Goal: Task Accomplishment & Management: Complete application form

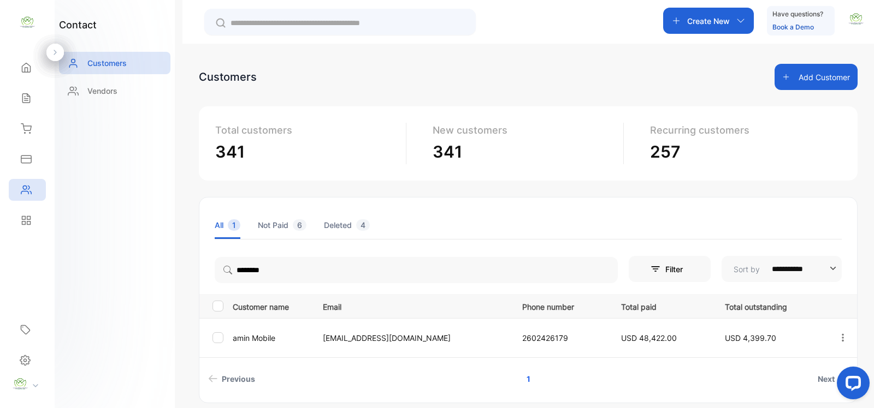
click at [809, 73] on button "Add Customer" at bounding box center [815, 77] width 83 height 26
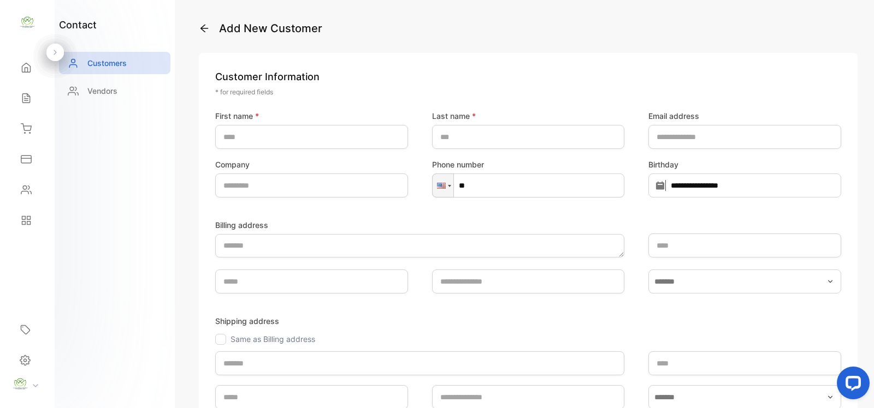
click at [205, 28] on icon at bounding box center [204, 29] width 8 height 8
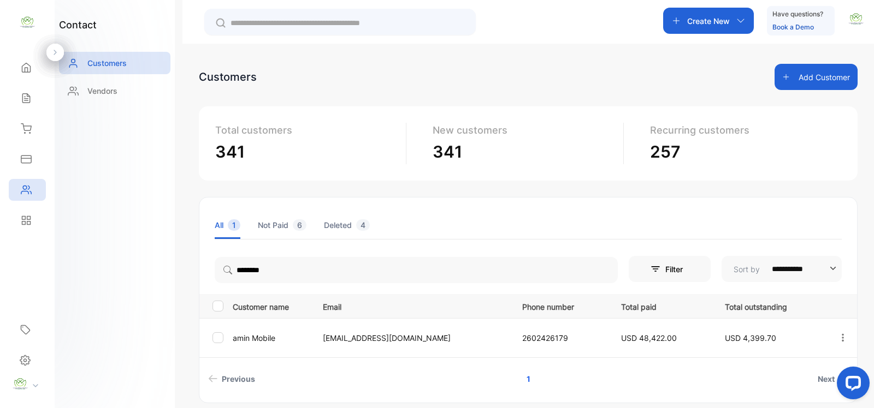
click at [801, 75] on button "Add Customer" at bounding box center [815, 77] width 83 height 26
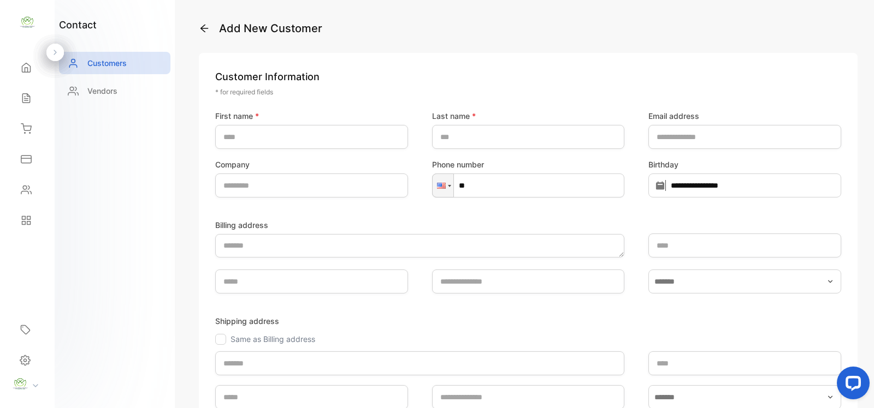
click at [203, 27] on icon at bounding box center [204, 28] width 11 height 11
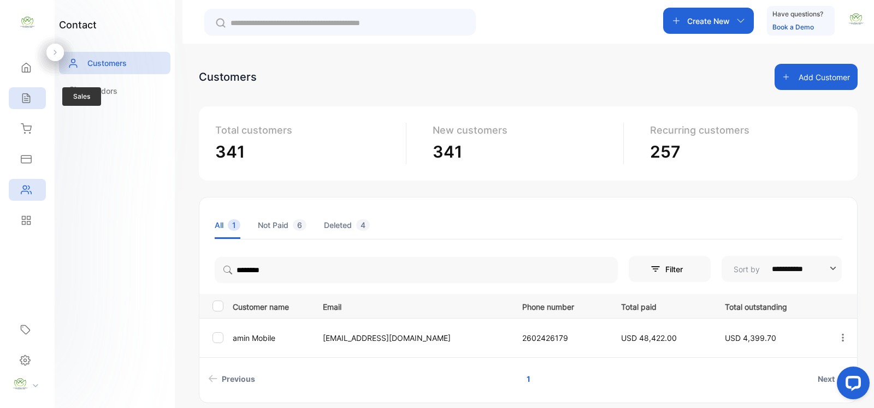
click at [22, 100] on icon at bounding box center [26, 98] width 11 height 11
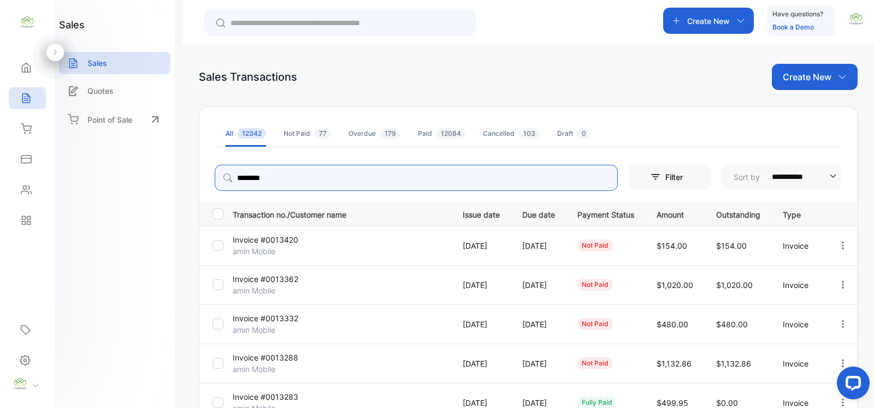
drag, startPoint x: 287, startPoint y: 183, endPoint x: 219, endPoint y: 175, distance: 67.7
click at [219, 175] on input "********" at bounding box center [416, 178] width 403 height 26
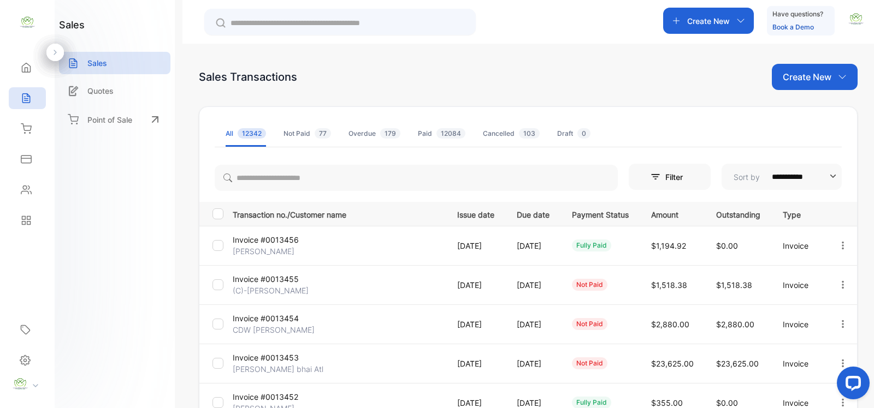
click at [282, 282] on p "Invoice #0013455" at bounding box center [268, 279] width 70 height 11
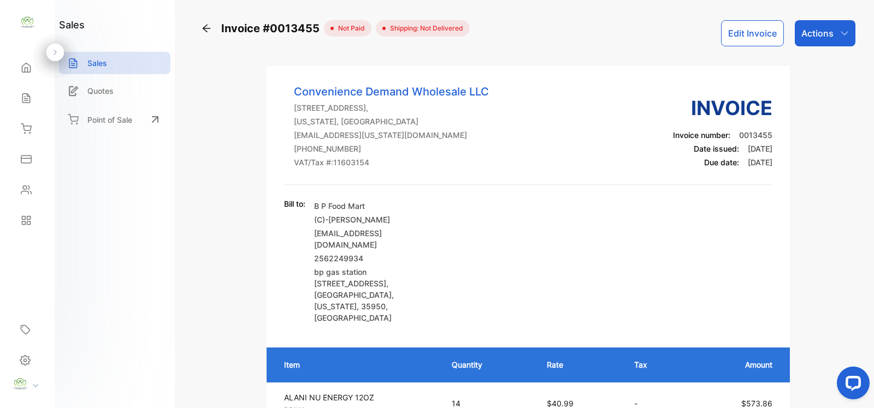
click at [752, 36] on button "Edit Invoice" at bounding box center [752, 33] width 63 height 26
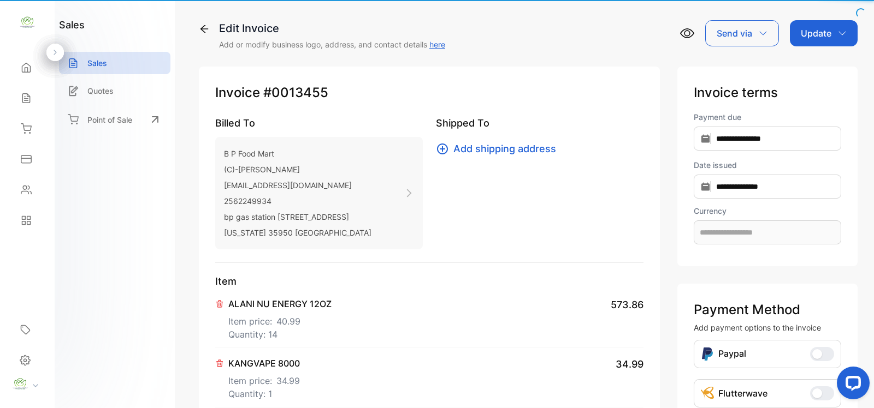
type input "**********"
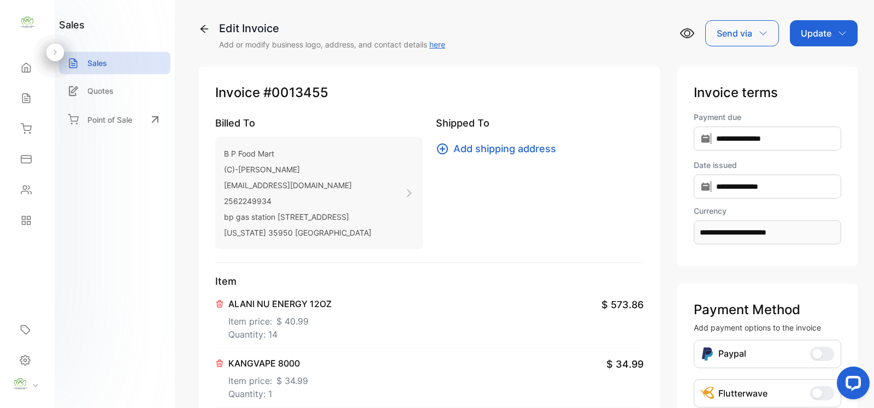
click at [409, 189] on icon at bounding box center [409, 193] width 10 height 10
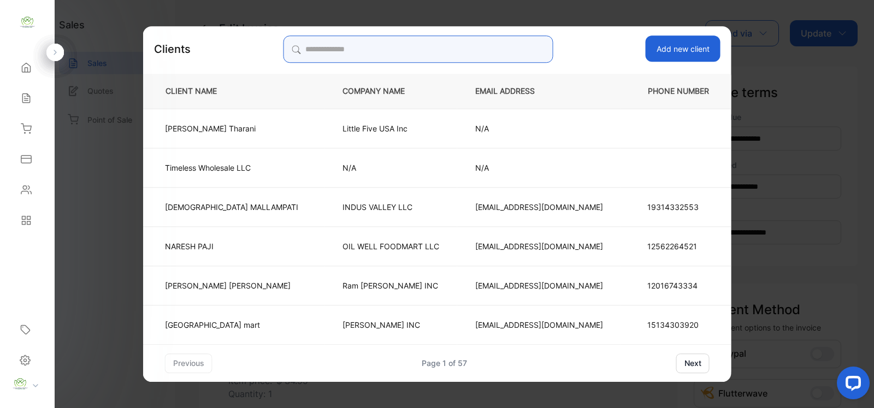
click at [325, 48] on input "search" at bounding box center [418, 48] width 270 height 27
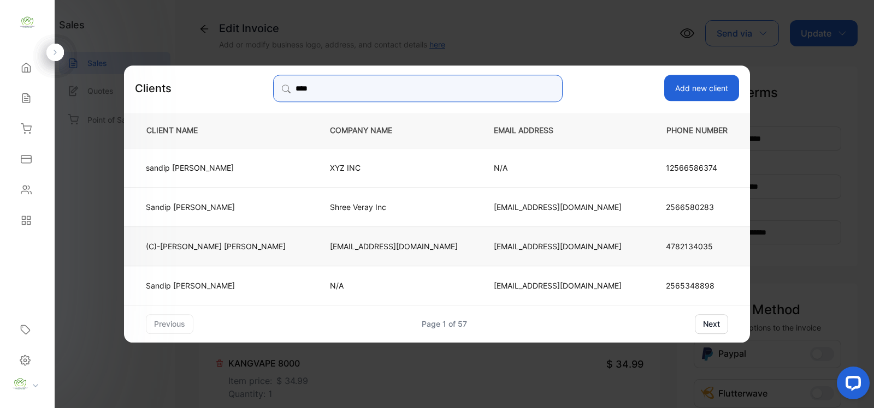
type input "****"
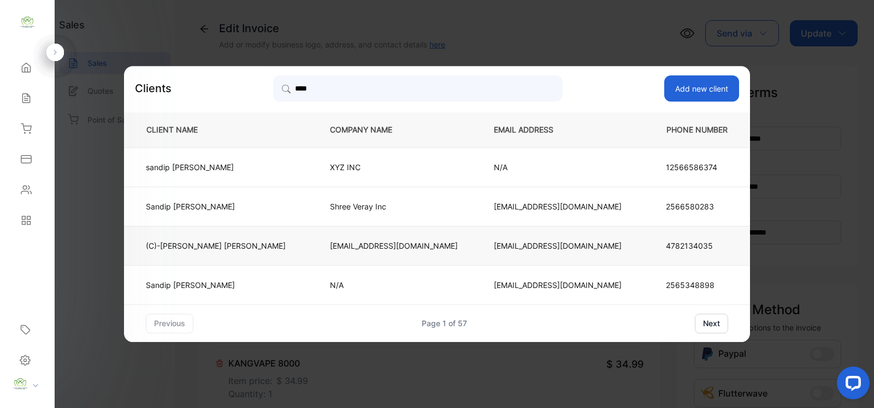
click at [401, 246] on p "[EMAIL_ADDRESS][DOMAIN_NAME]" at bounding box center [394, 245] width 128 height 11
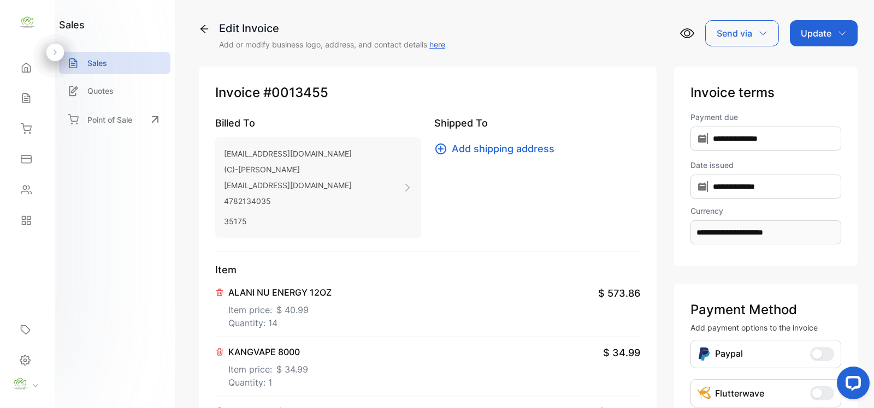
click at [823, 35] on p "Update" at bounding box center [815, 33] width 31 height 13
click at [811, 69] on div "Invoice" at bounding box center [825, 69] width 63 height 22
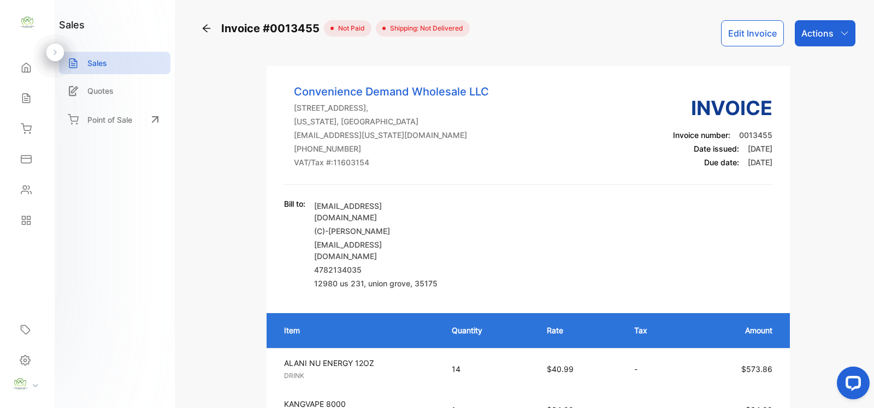
click at [821, 36] on p "Actions" at bounding box center [817, 33] width 32 height 13
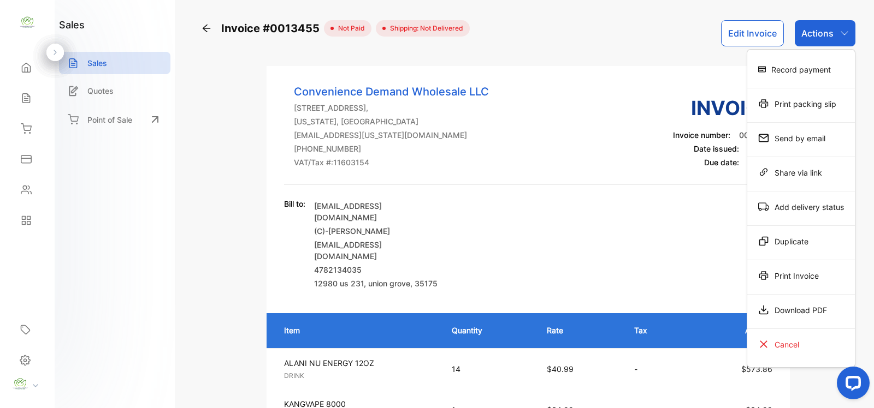
click at [554, 26] on div "Invoice #0013455 not paid Shipping: Not Delivered Edit Invoice Actions Record p…" at bounding box center [528, 33] width 654 height 26
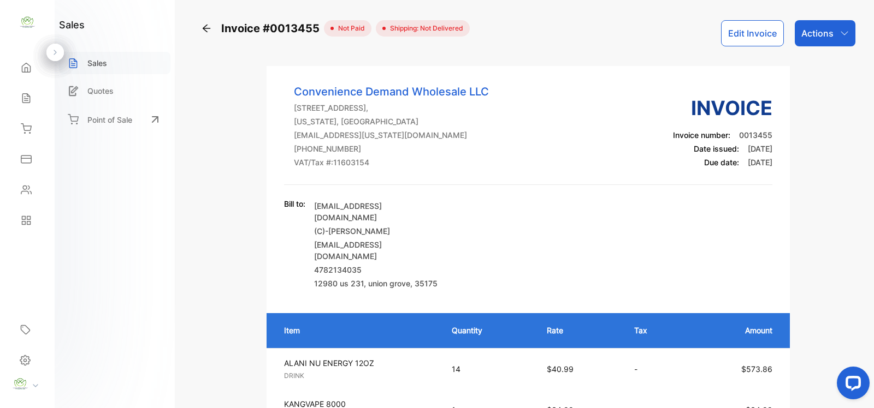
click at [108, 64] on div "Sales" at bounding box center [114, 63] width 111 height 22
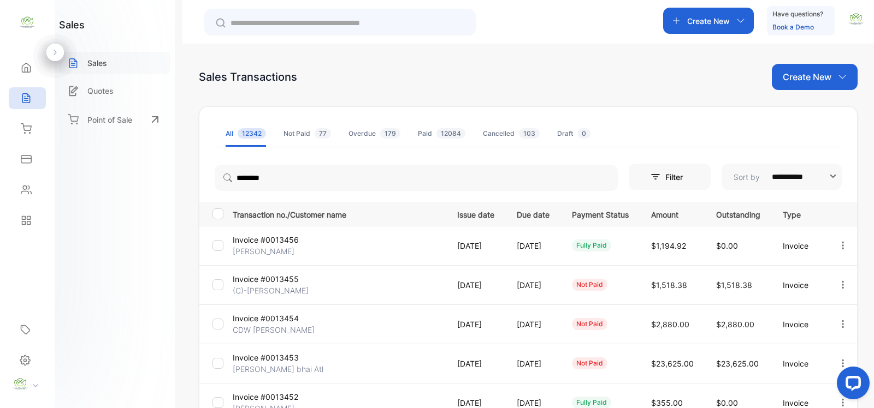
click at [100, 63] on p "Sales" at bounding box center [97, 62] width 20 height 11
click at [812, 81] on p "Create New" at bounding box center [806, 76] width 49 height 13
click at [808, 115] on span "Invoice" at bounding box center [816, 113] width 26 height 11
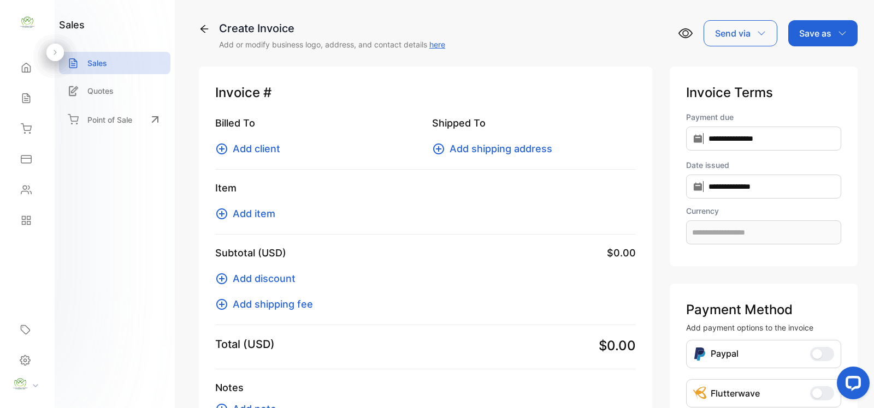
type input "**********"
click at [251, 146] on span "Add client" at bounding box center [257, 148] width 48 height 15
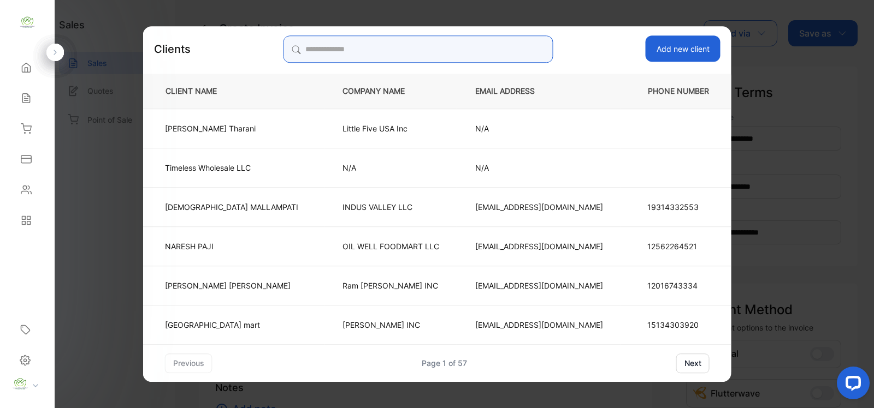
click at [351, 48] on input "search" at bounding box center [418, 48] width 270 height 27
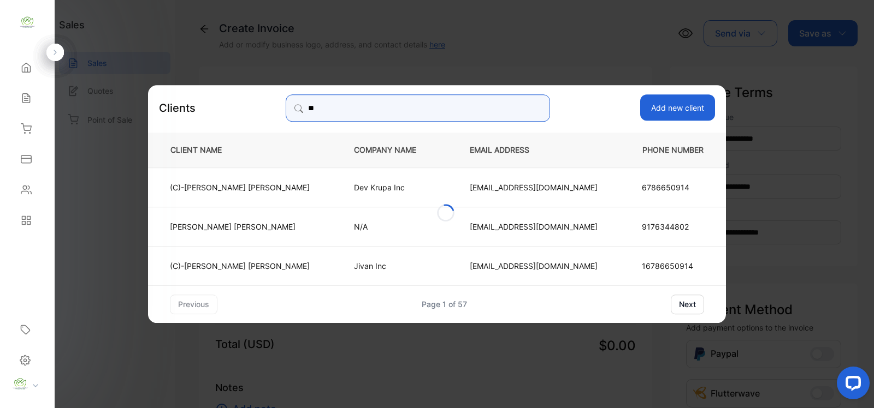
type input "*"
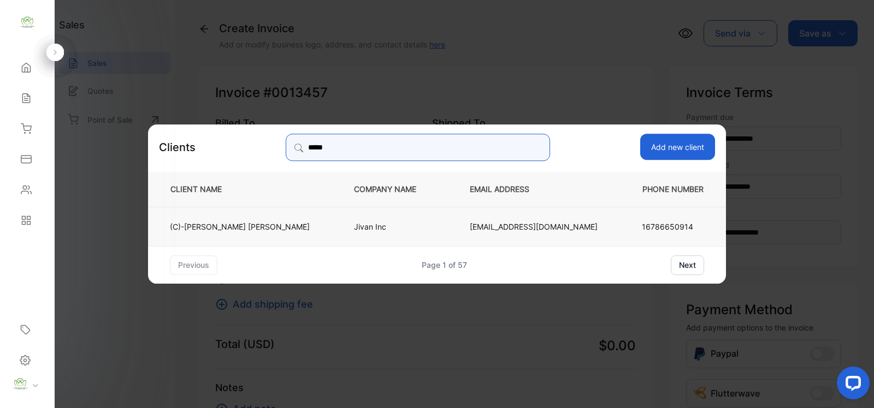
type input "*****"
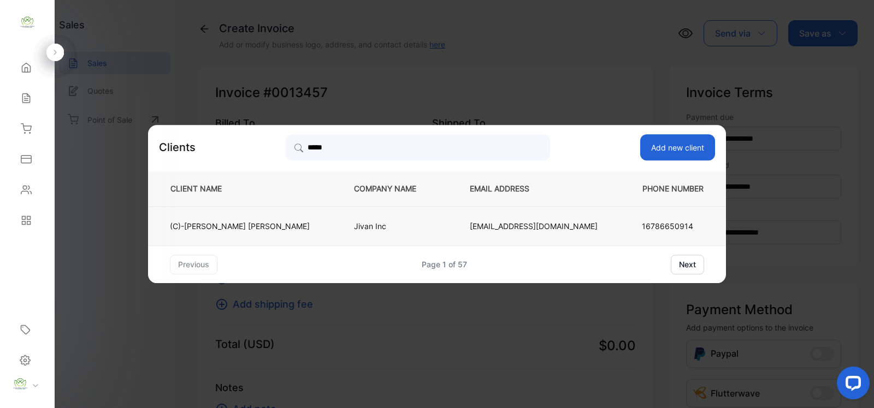
click at [381, 225] on p "Jivan Inc" at bounding box center [394, 226] width 80 height 11
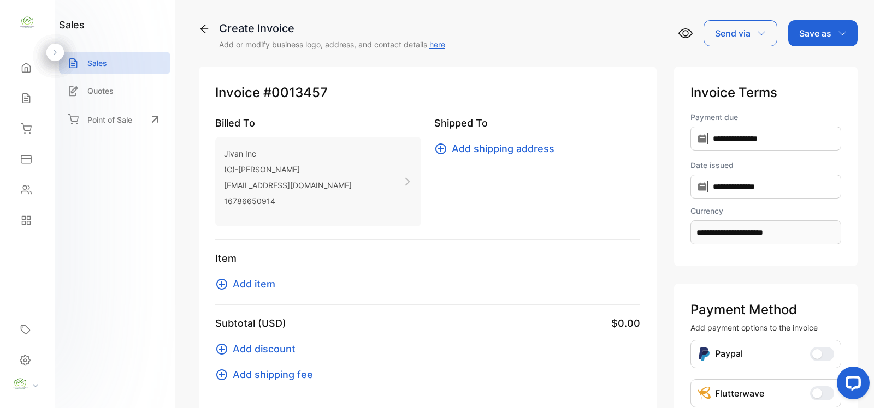
click at [262, 286] on span "Add item" at bounding box center [254, 284] width 43 height 15
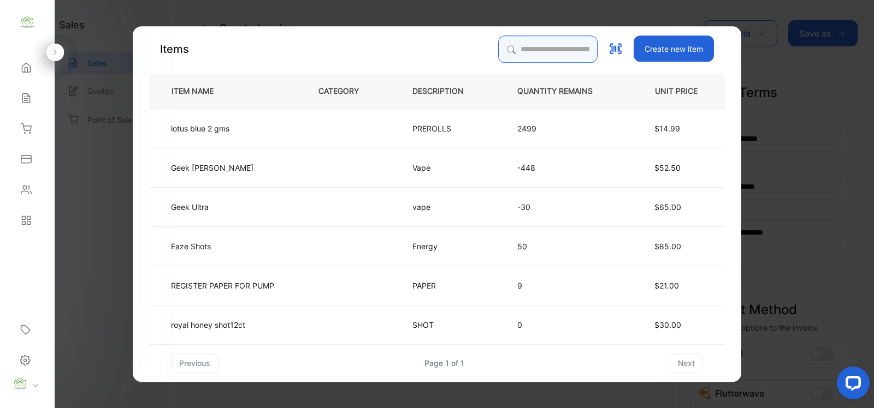
click at [501, 48] on input "search" at bounding box center [547, 48] width 99 height 27
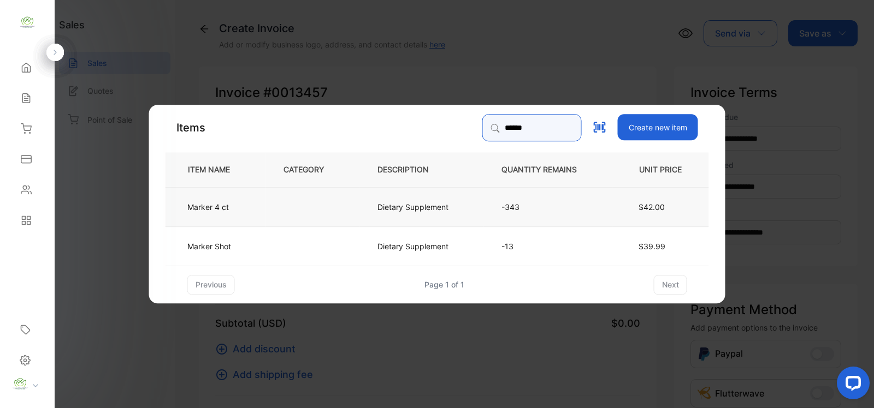
type input "******"
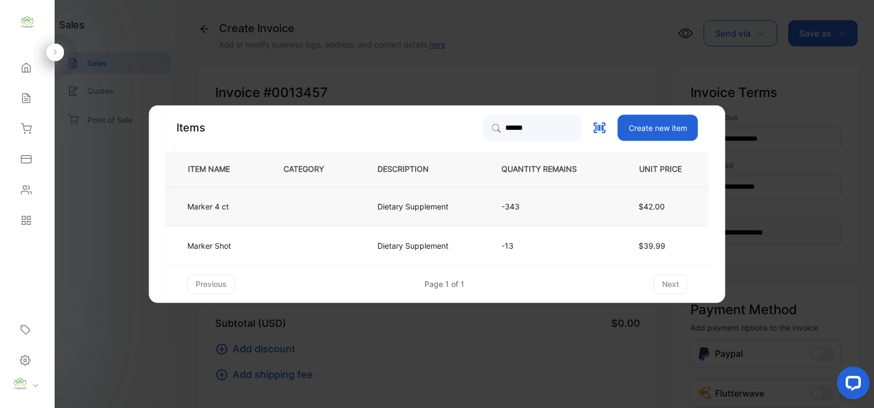
click at [414, 209] on p "Dietary Supplement" at bounding box center [412, 206] width 71 height 11
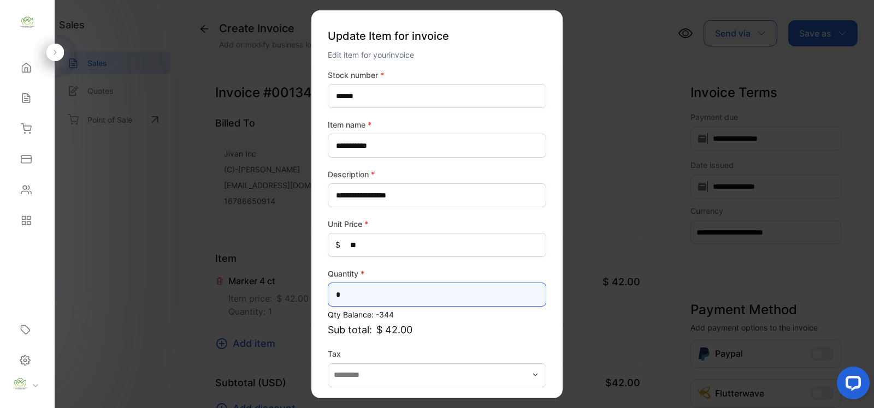
click at [349, 296] on input "*" at bounding box center [437, 295] width 218 height 24
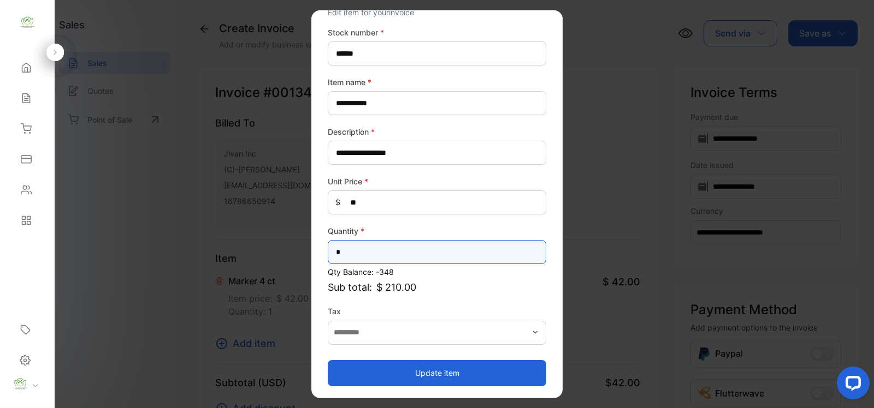
type input "*"
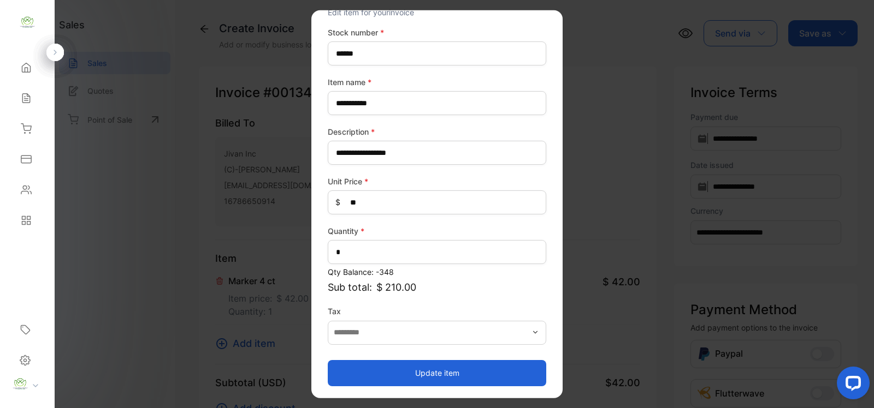
click at [437, 375] on button "Update item" at bounding box center [437, 373] width 218 height 26
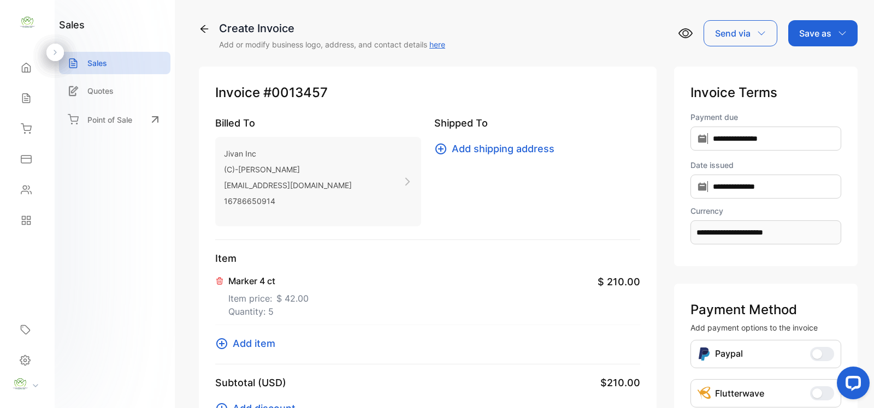
click at [254, 345] on span "Add item" at bounding box center [254, 343] width 43 height 15
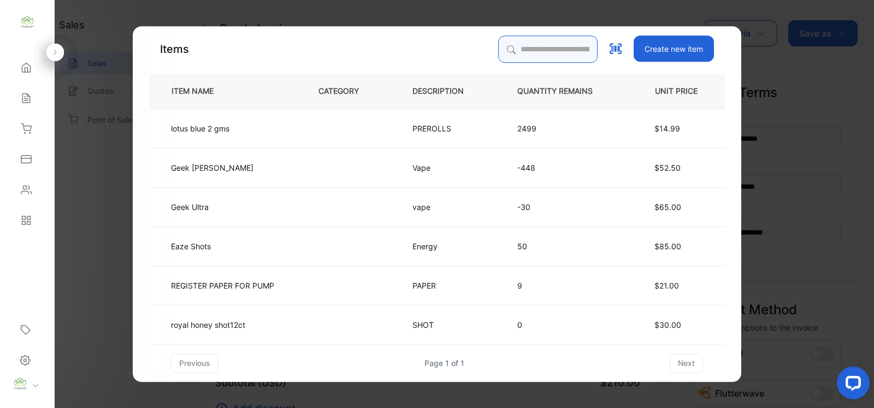
click at [510, 54] on input "search" at bounding box center [547, 48] width 99 height 27
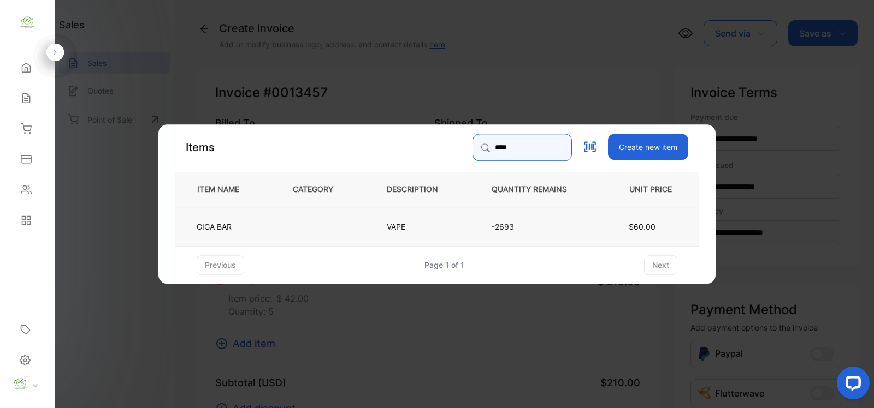
type input "****"
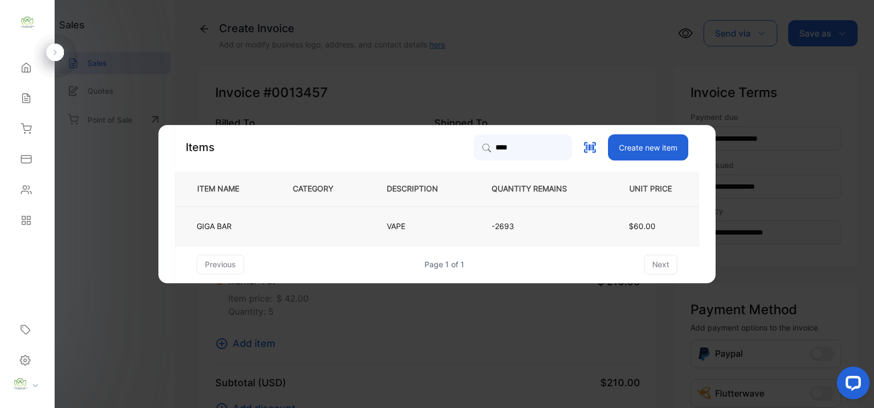
click at [389, 225] on p "VAPE" at bounding box center [401, 226] width 29 height 11
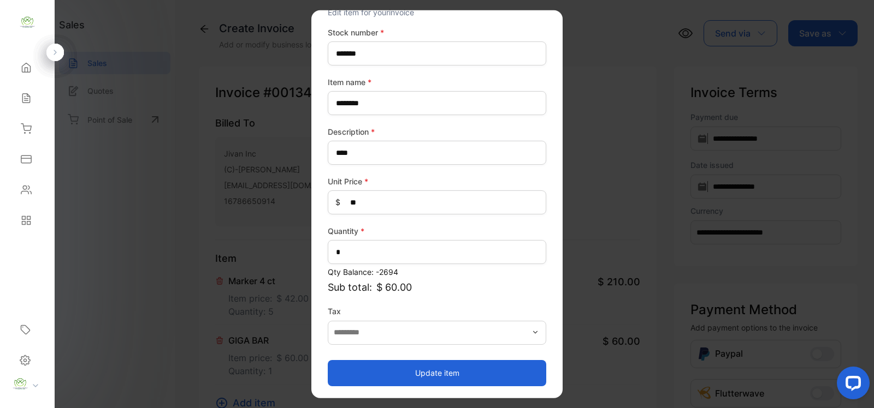
click at [438, 370] on button "Update item" at bounding box center [437, 373] width 218 height 26
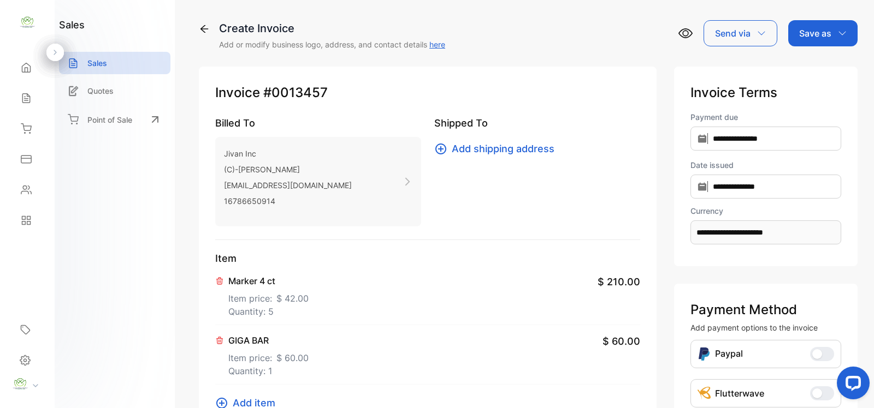
scroll to position [320, 0]
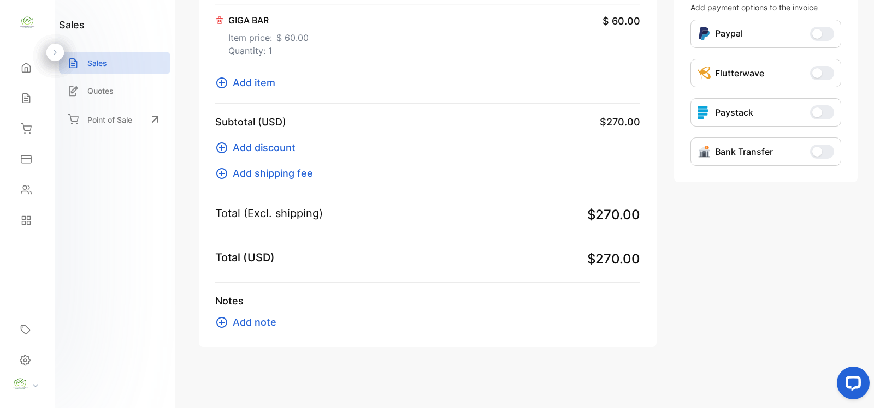
click at [254, 82] on span "Add item" at bounding box center [254, 82] width 43 height 15
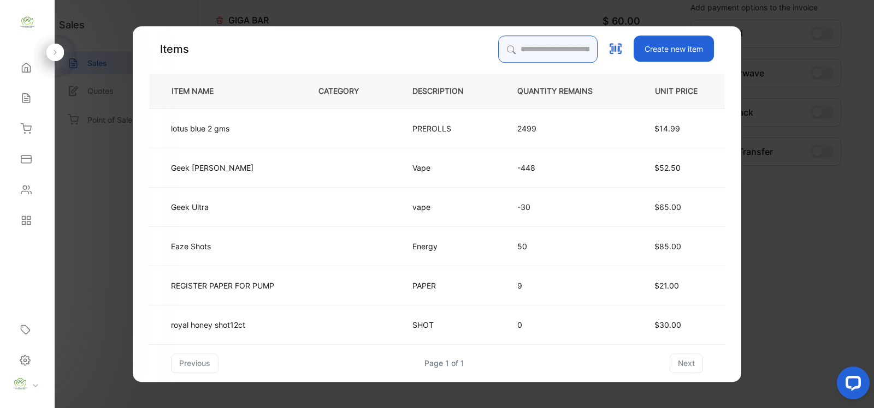
click at [516, 52] on input "search" at bounding box center [547, 48] width 99 height 27
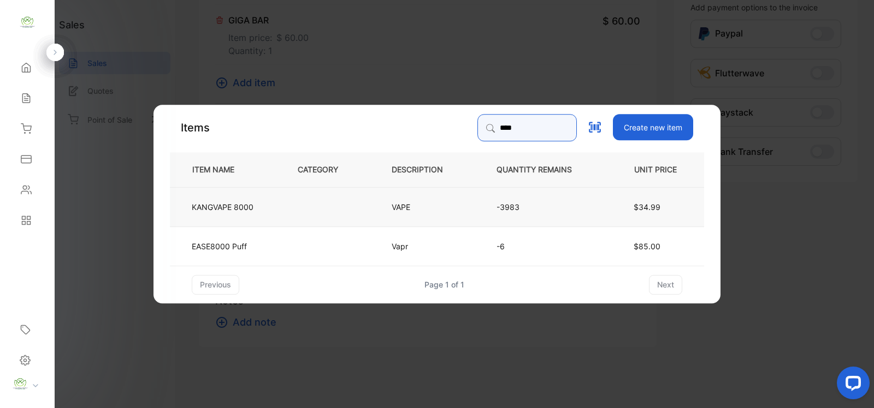
type input "****"
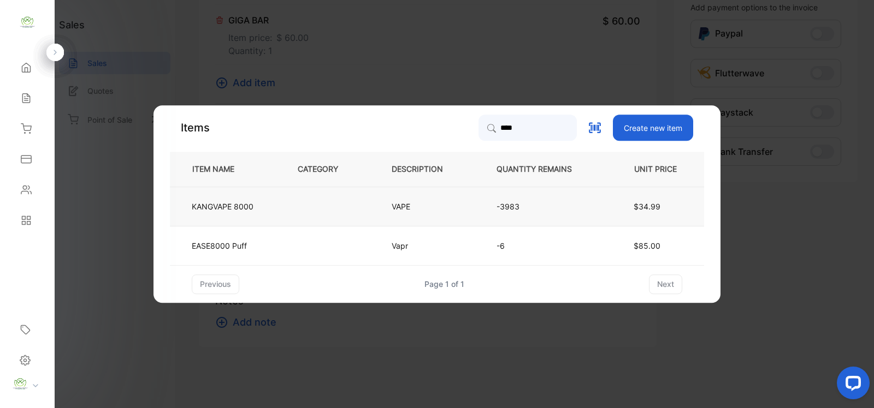
click at [364, 212] on td at bounding box center [327, 206] width 94 height 39
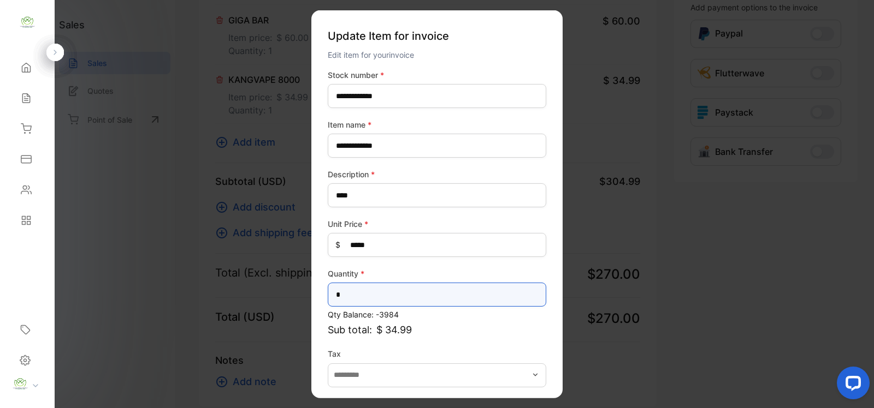
click at [355, 293] on input "*" at bounding box center [437, 295] width 218 height 24
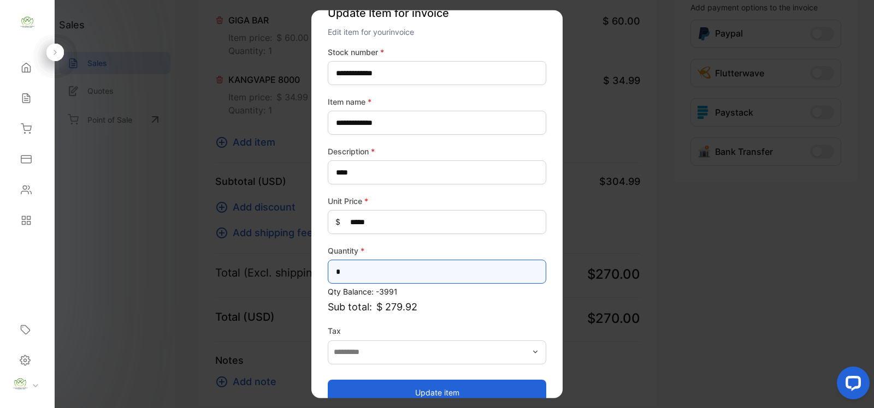
scroll to position [43, 0]
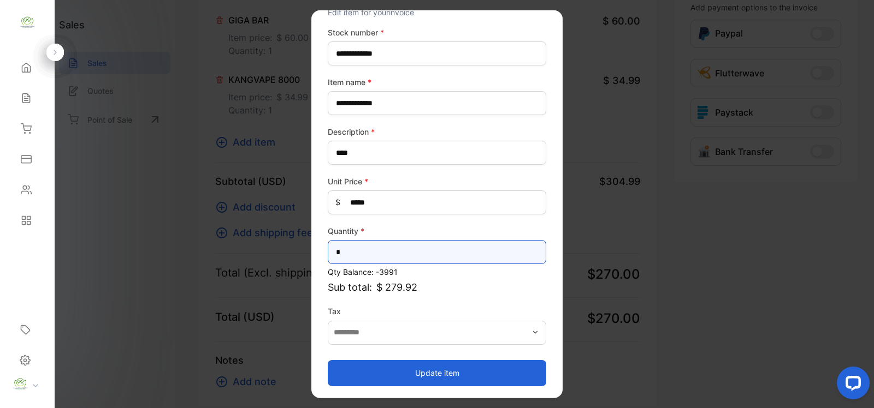
type input "*"
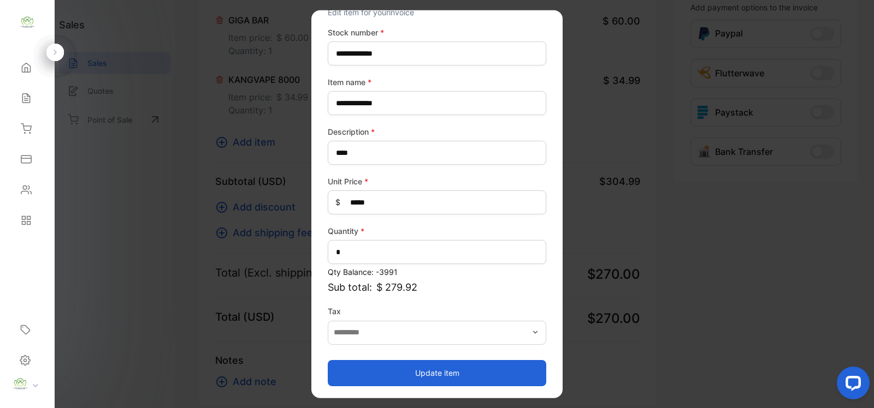
click at [446, 373] on button "Update item" at bounding box center [437, 373] width 218 height 26
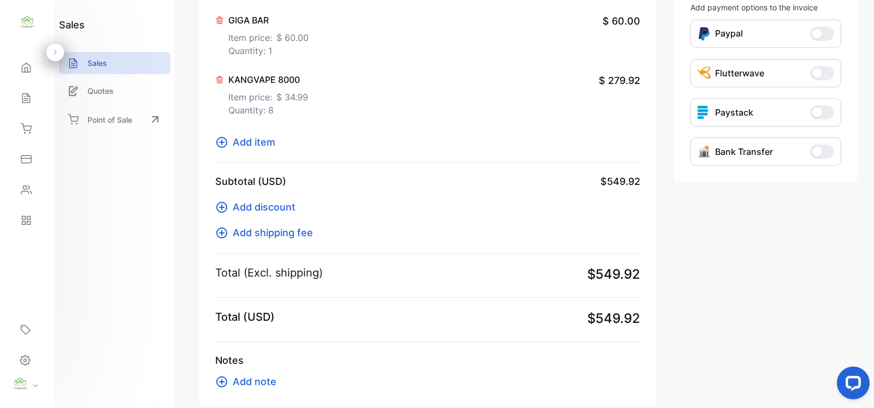
click at [247, 143] on span "Add item" at bounding box center [254, 142] width 43 height 15
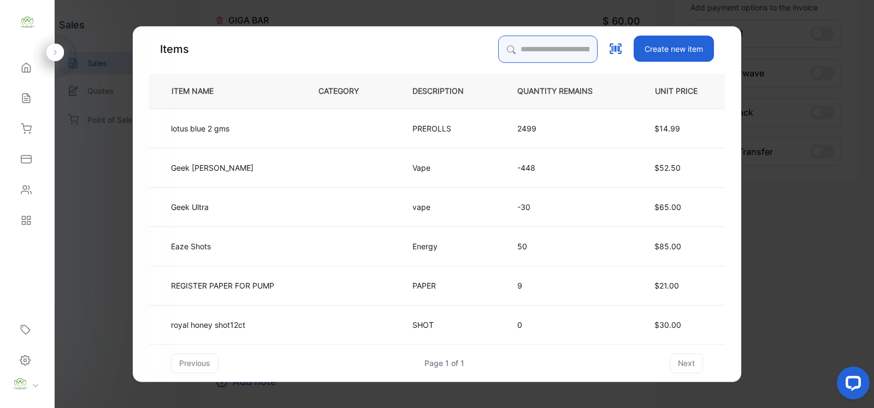
click at [504, 50] on input "search" at bounding box center [547, 48] width 99 height 27
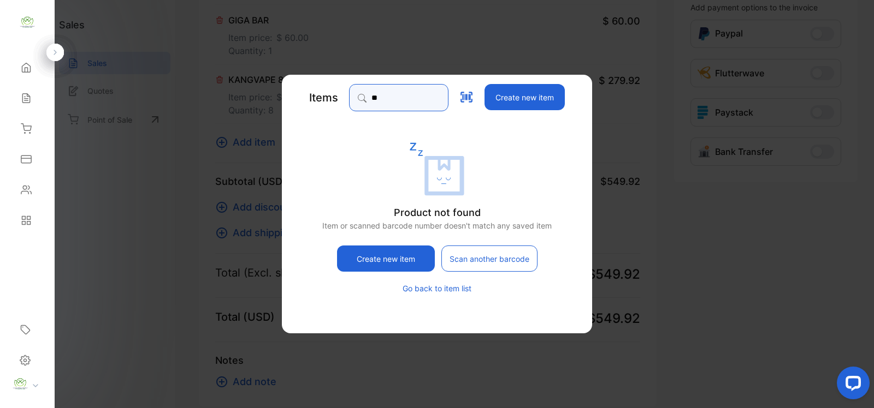
type input "*"
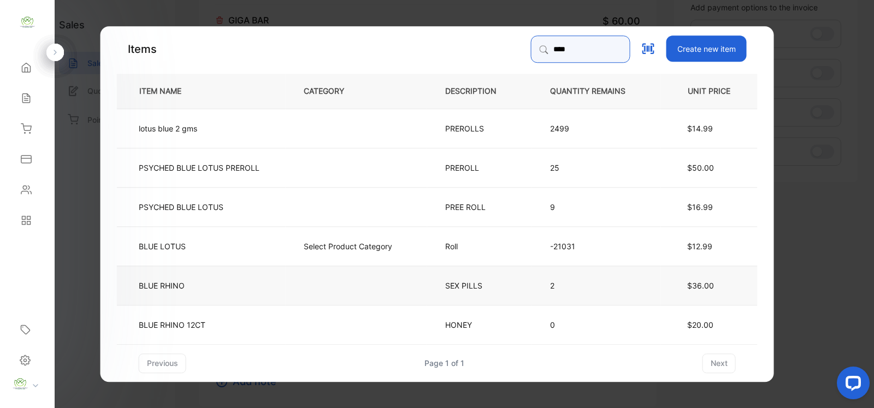
type input "****"
click at [203, 291] on td "BLUE RHINO" at bounding box center [201, 284] width 169 height 39
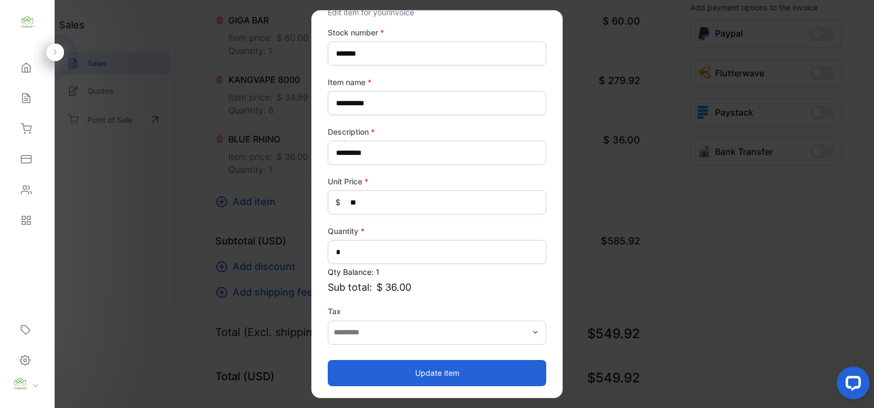
click at [428, 372] on button "Update item" at bounding box center [437, 373] width 218 height 26
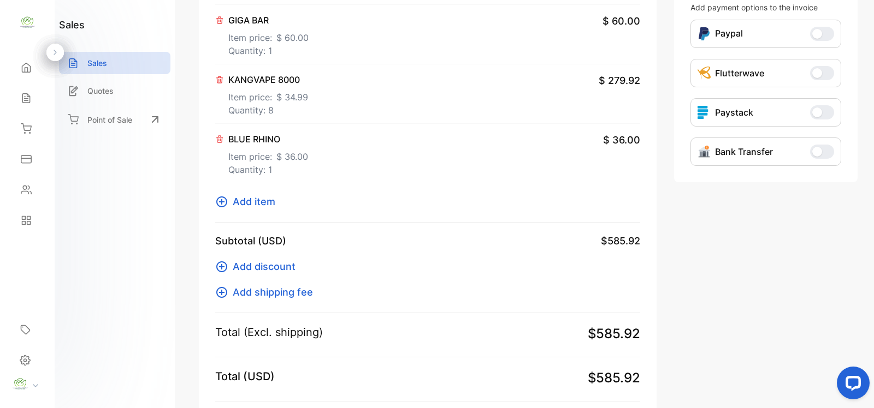
click at [246, 204] on span "Add item" at bounding box center [254, 201] width 43 height 15
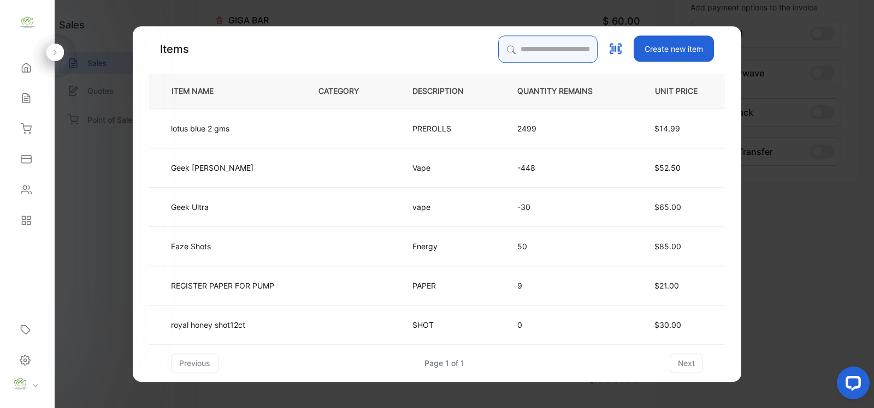
click at [498, 45] on input "search" at bounding box center [547, 48] width 99 height 27
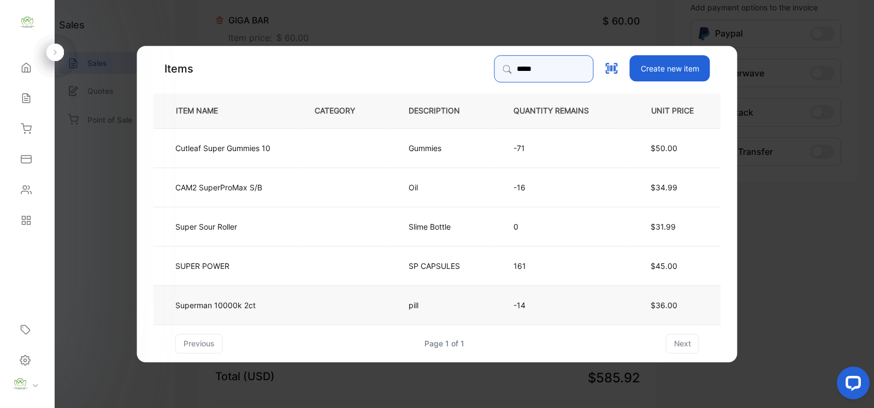
type input "*****"
click at [270, 306] on td "Superman 10000k 2ct" at bounding box center [224, 304] width 143 height 39
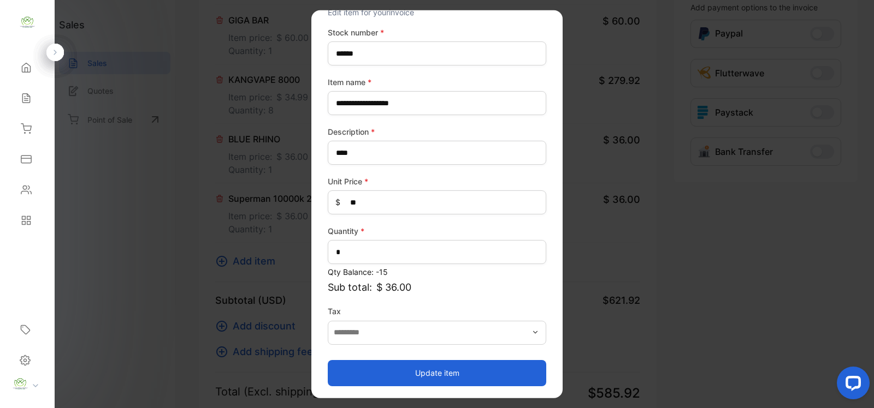
click at [440, 370] on button "Update item" at bounding box center [437, 373] width 218 height 26
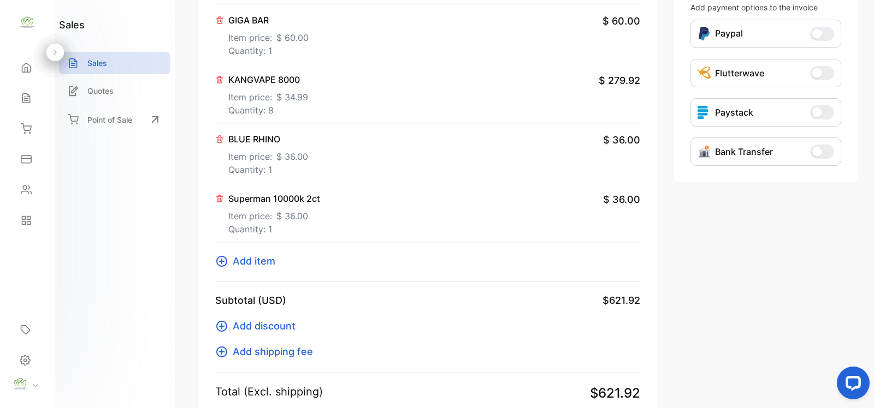
click at [254, 263] on span "Add item" at bounding box center [254, 261] width 43 height 15
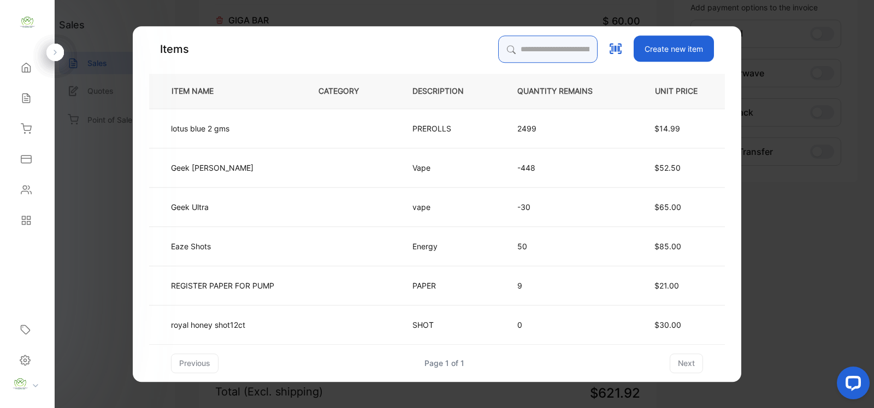
click at [510, 50] on input "search" at bounding box center [547, 48] width 99 height 27
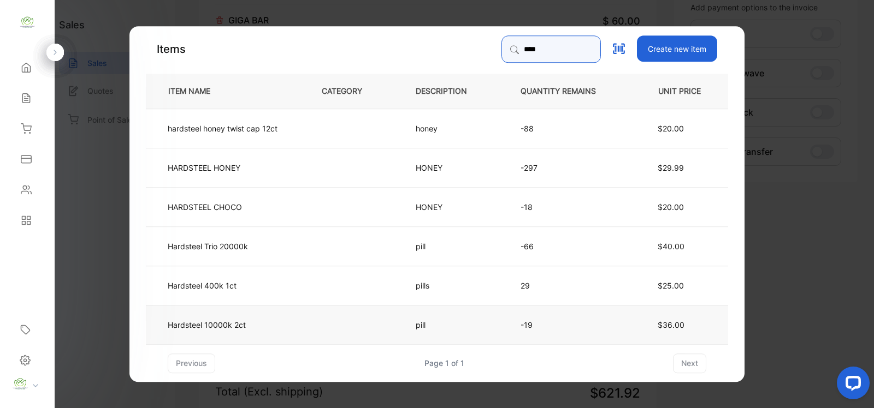
type input "****"
click at [257, 326] on td "Hardsteel 10000k 2ct" at bounding box center [225, 324] width 158 height 39
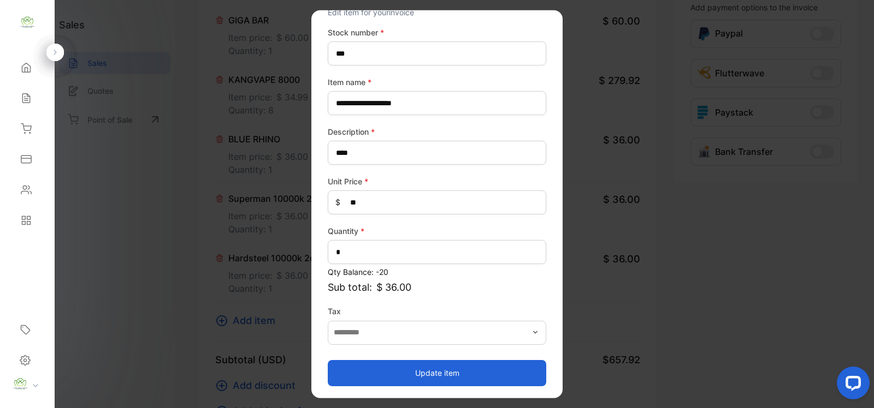
click at [433, 370] on button "Update item" at bounding box center [437, 373] width 218 height 26
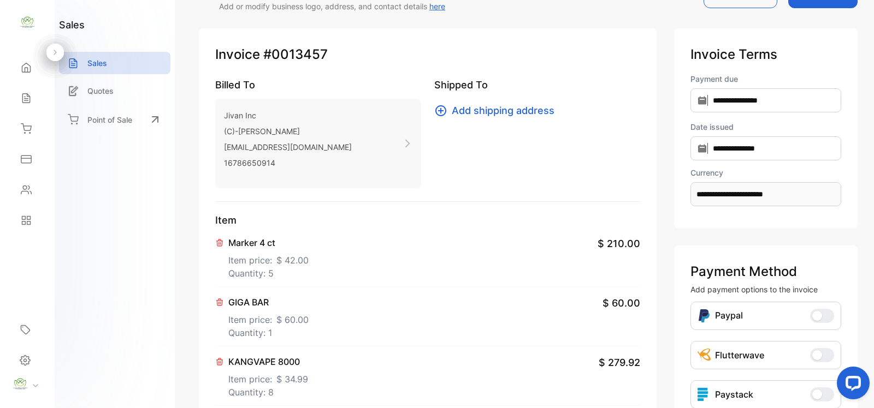
scroll to position [0, 0]
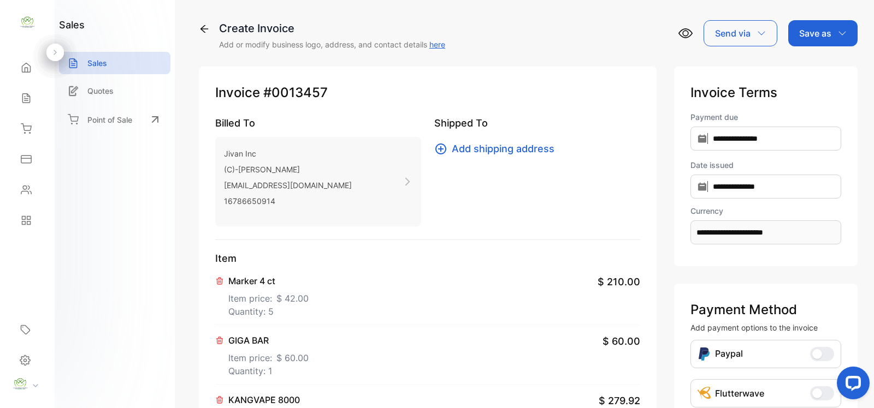
click at [815, 32] on p "Save as" at bounding box center [815, 33] width 32 height 13
click at [809, 69] on div "Invoice" at bounding box center [819, 69] width 63 height 22
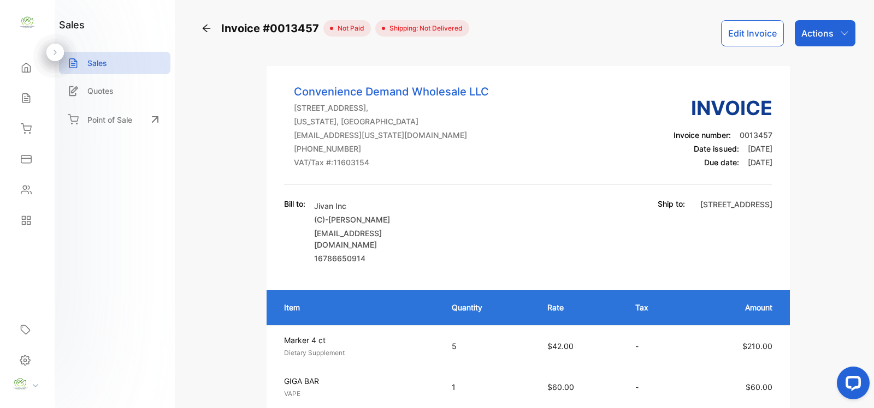
click at [812, 31] on p "Actions" at bounding box center [817, 33] width 32 height 13
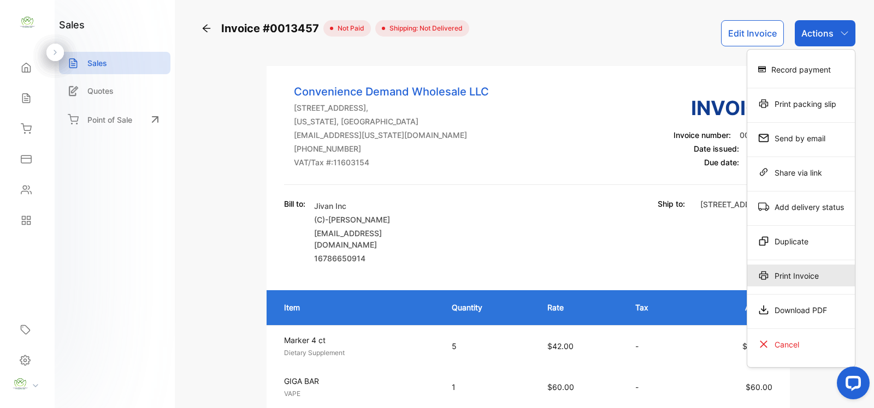
click at [794, 279] on div "Print Invoice" at bounding box center [801, 276] width 108 height 22
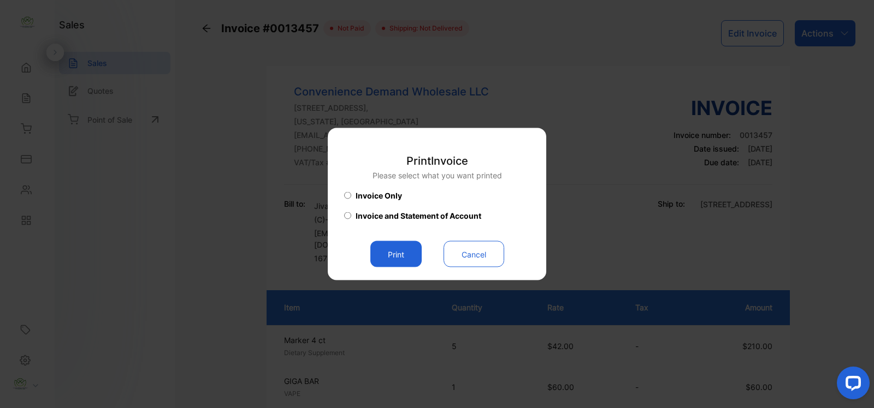
click at [389, 252] on button "Print" at bounding box center [395, 254] width 51 height 26
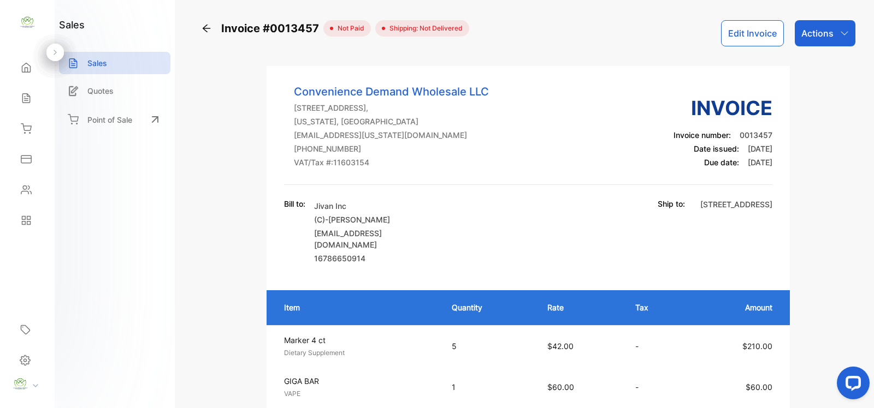
click at [109, 63] on div "Sales" at bounding box center [114, 63] width 111 height 22
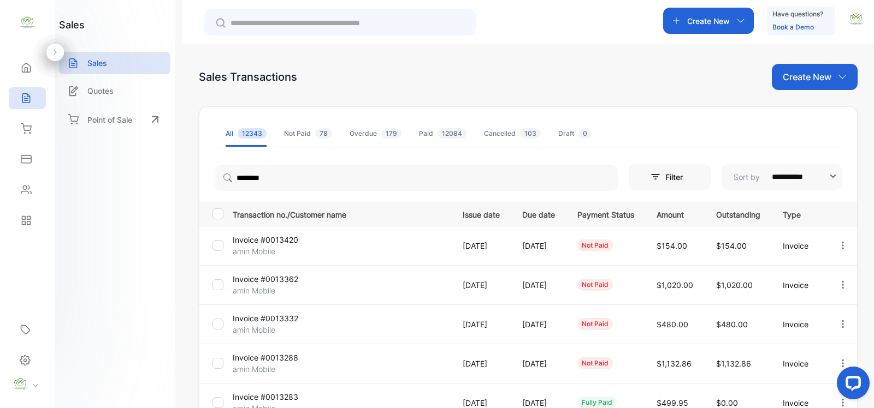
click at [804, 79] on p "Create New" at bounding box center [806, 76] width 49 height 13
drag, startPoint x: 808, startPoint y: 115, endPoint x: 800, endPoint y: 110, distance: 9.1
click at [804, 112] on span "Invoice" at bounding box center [816, 113] width 26 height 11
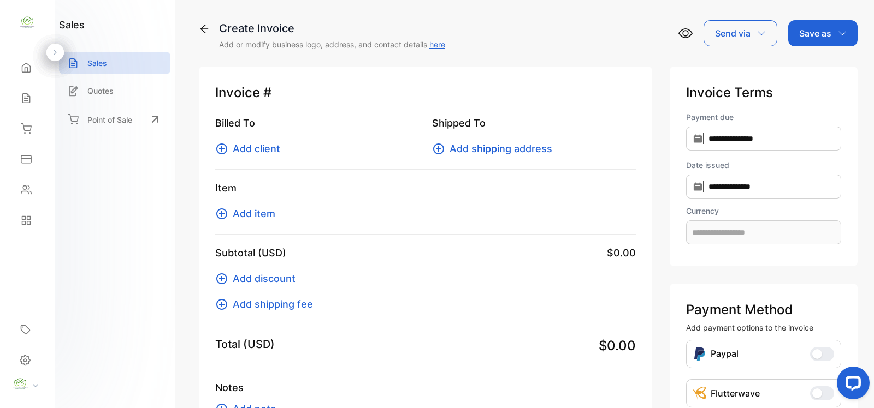
type input "**********"
click at [268, 153] on span "Add client" at bounding box center [257, 148] width 48 height 15
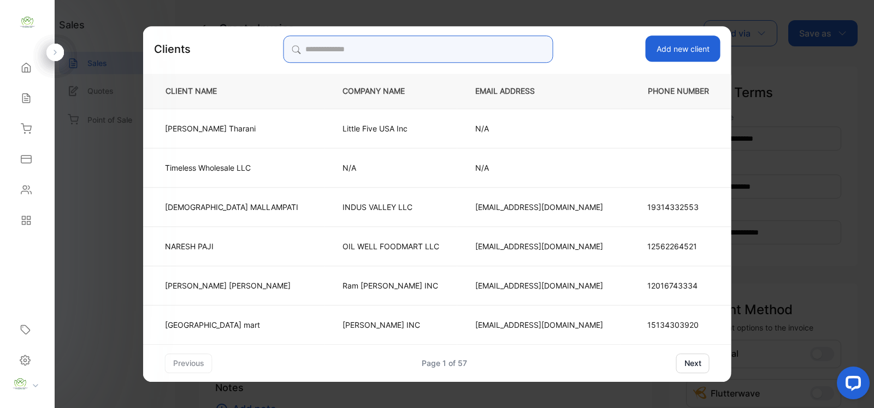
click at [331, 48] on input "search" at bounding box center [418, 48] width 270 height 27
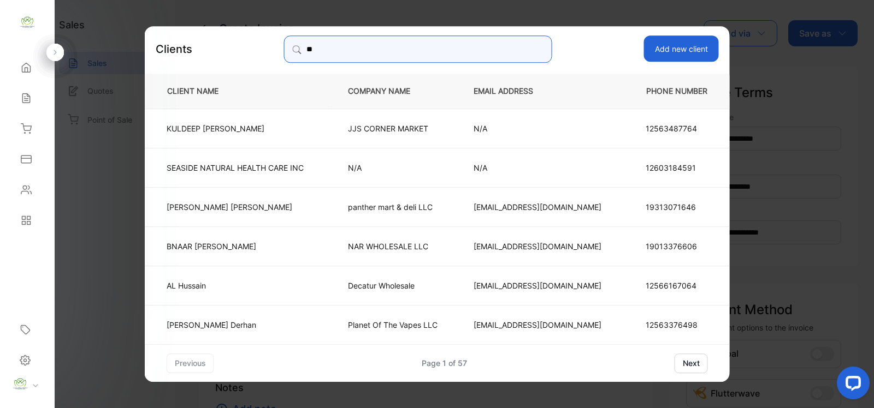
type input "*"
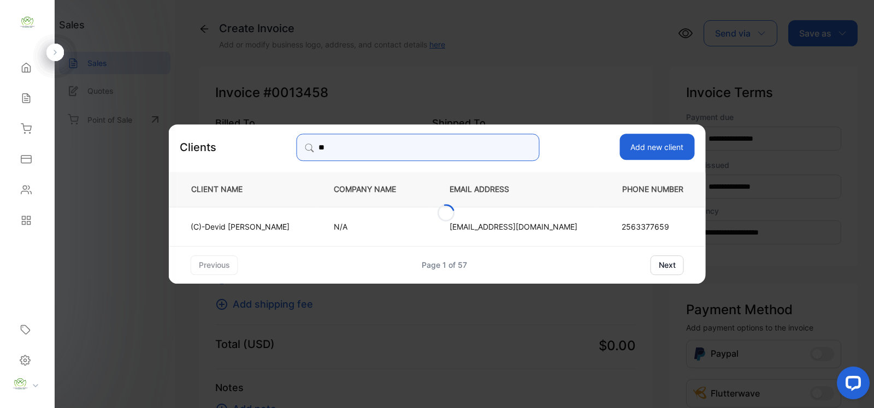
type input "*"
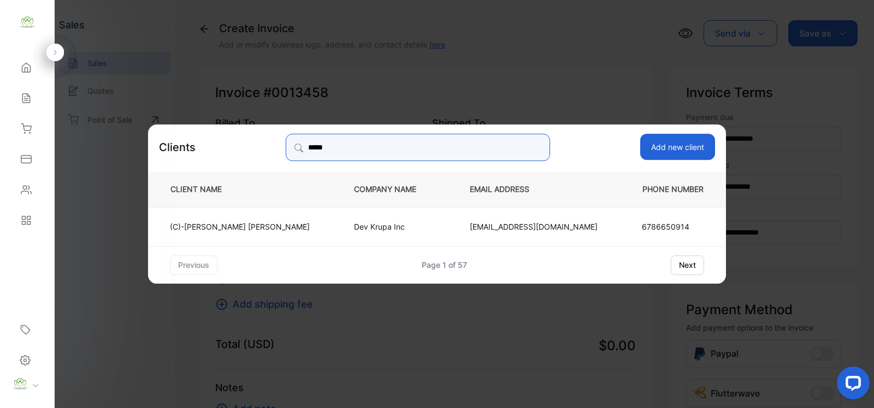
type input "*****"
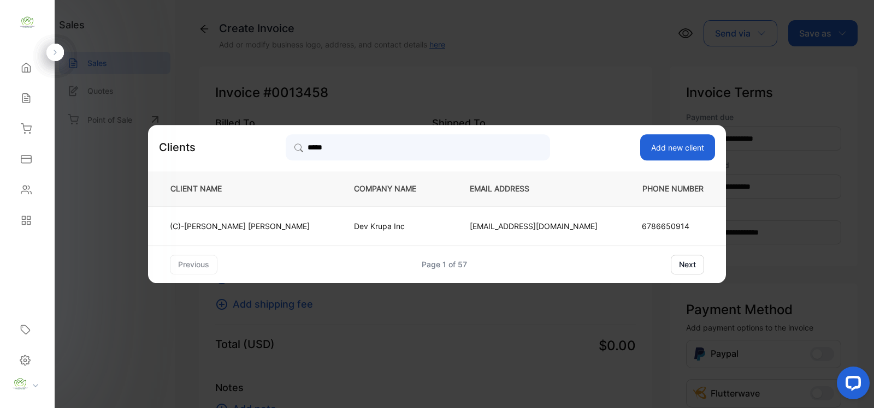
click at [354, 230] on p "Dev Krupa Inc" at bounding box center [394, 226] width 80 height 11
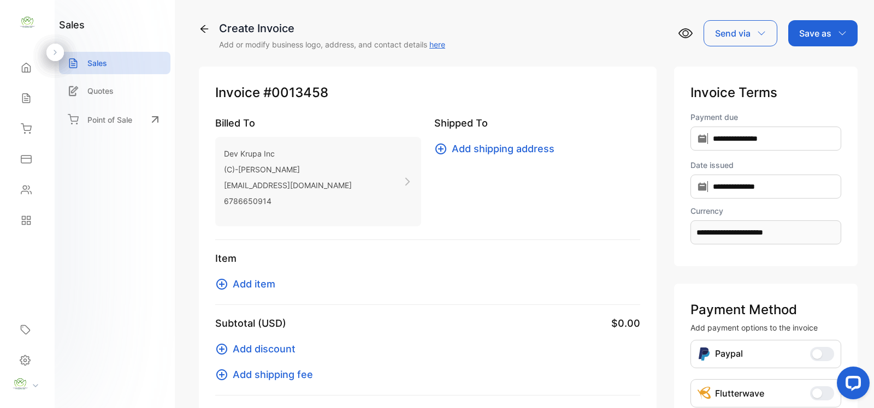
click at [258, 283] on span "Add item" at bounding box center [254, 284] width 43 height 15
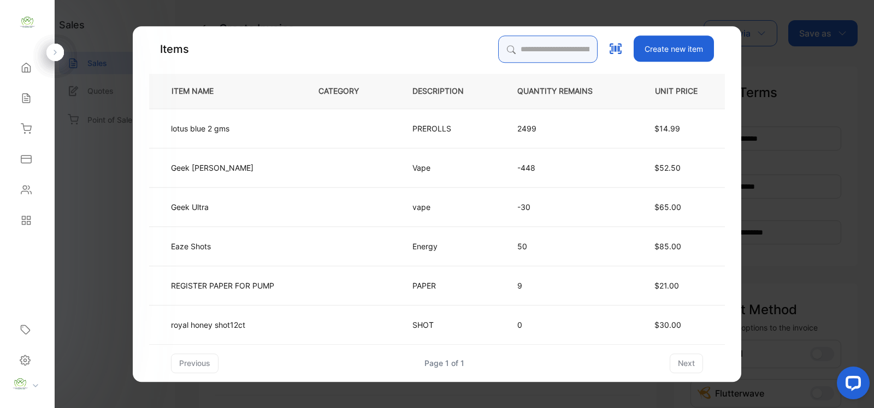
click at [506, 48] on input "search" at bounding box center [547, 48] width 99 height 27
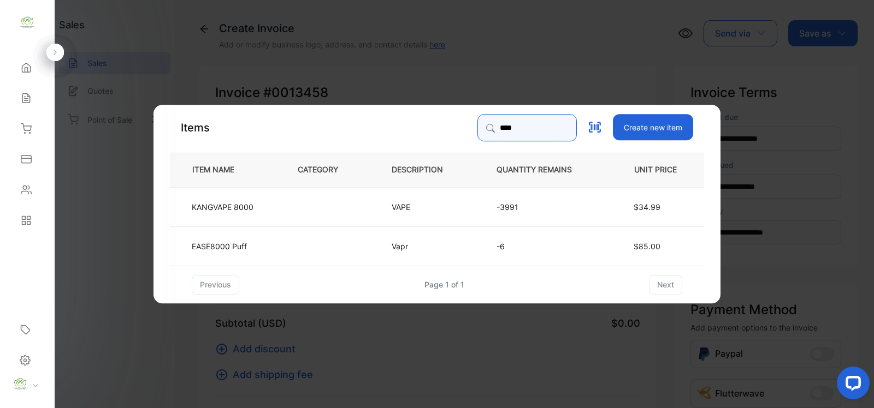
type input "****"
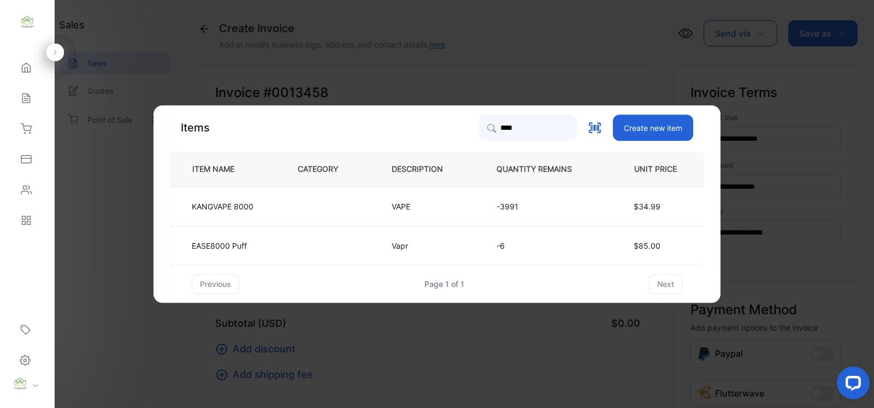
click at [483, 210] on td "-3991" at bounding box center [542, 206] width 129 height 39
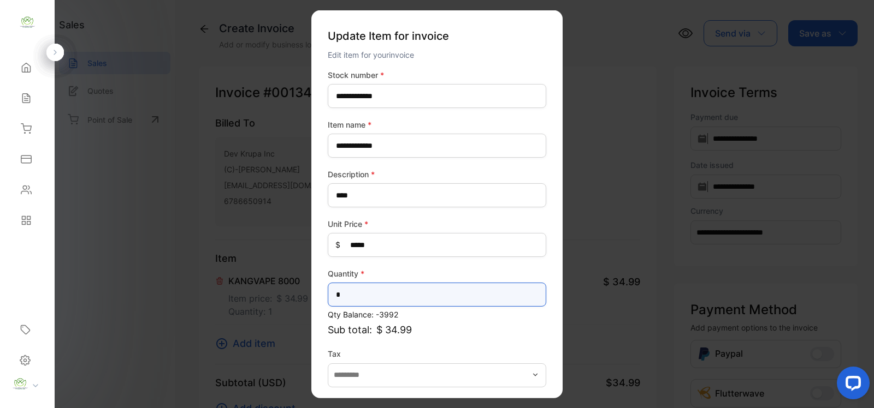
click at [341, 295] on input "*" at bounding box center [437, 295] width 218 height 24
type input "*"
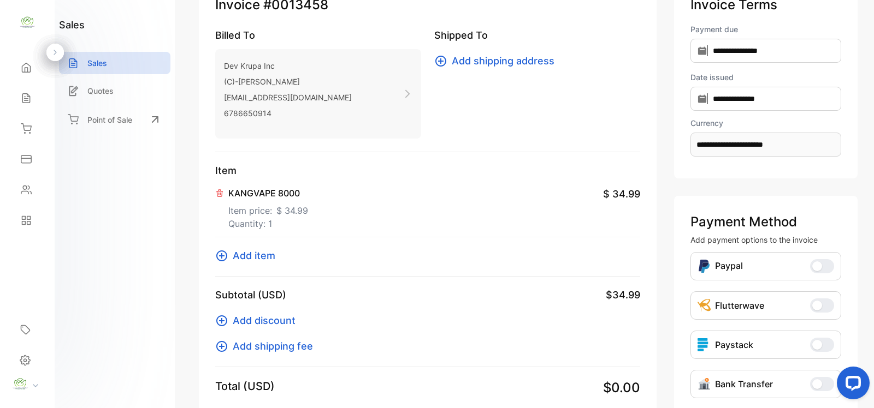
scroll to position [58, 0]
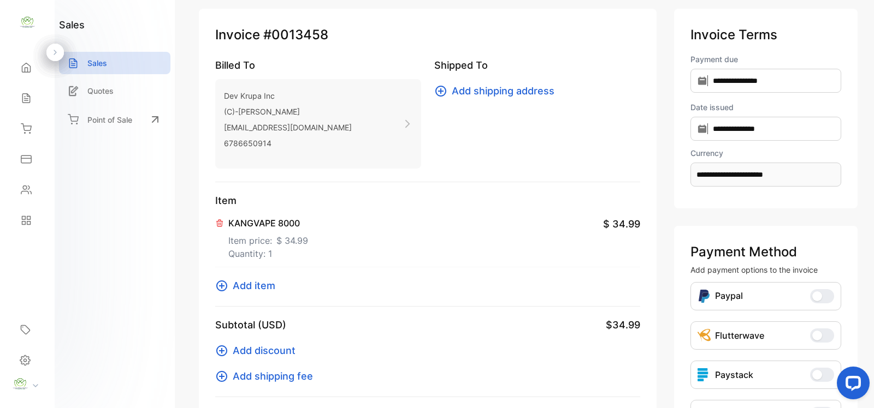
click at [266, 235] on p "Item price: $ 34.99" at bounding box center [268, 238] width 80 height 17
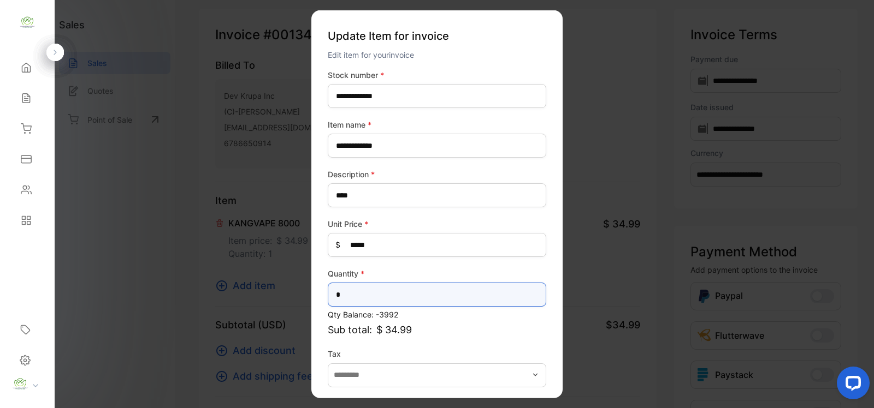
click at [346, 290] on input "*" at bounding box center [437, 295] width 218 height 24
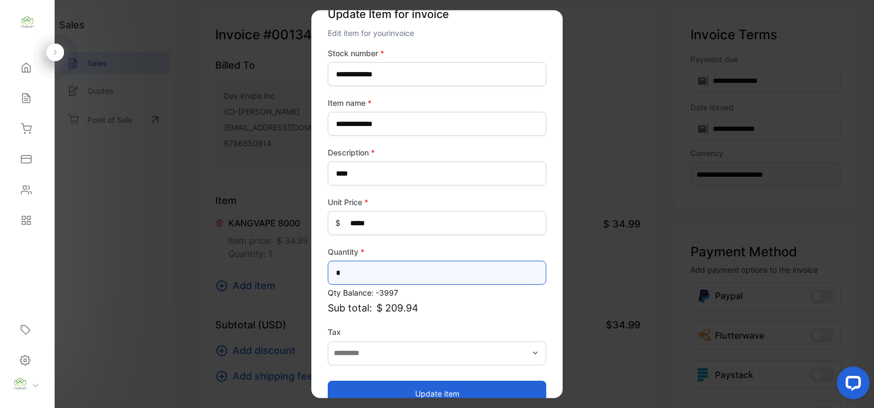
scroll to position [43, 0]
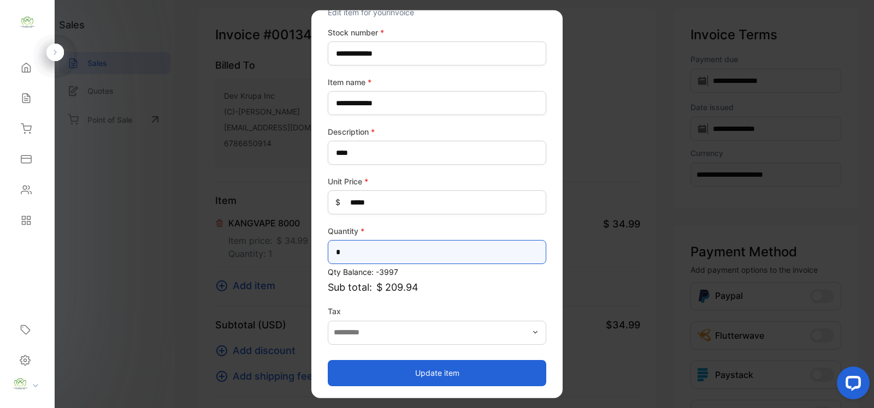
type input "*"
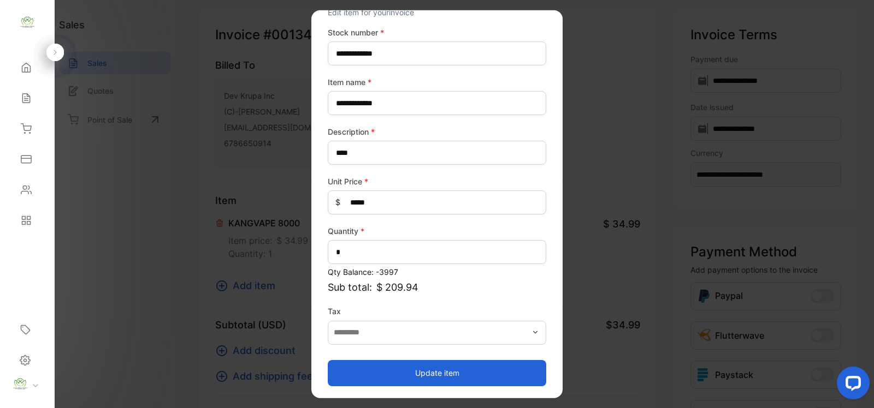
click at [424, 372] on button "Update item" at bounding box center [437, 373] width 218 height 26
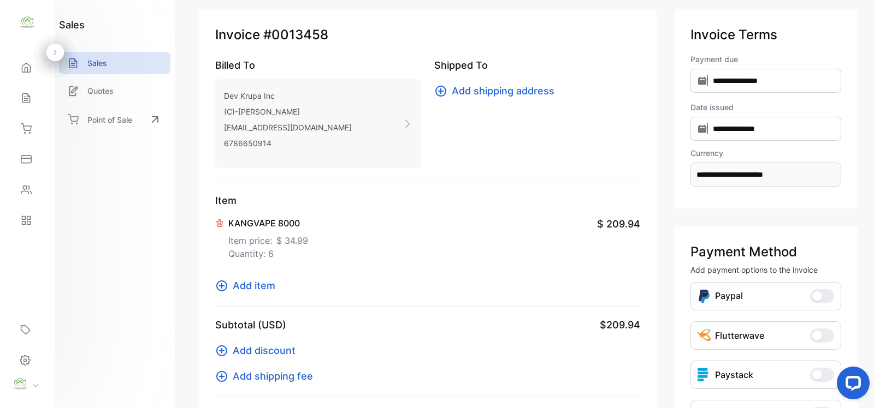
click at [257, 283] on span "Add item" at bounding box center [254, 285] width 43 height 15
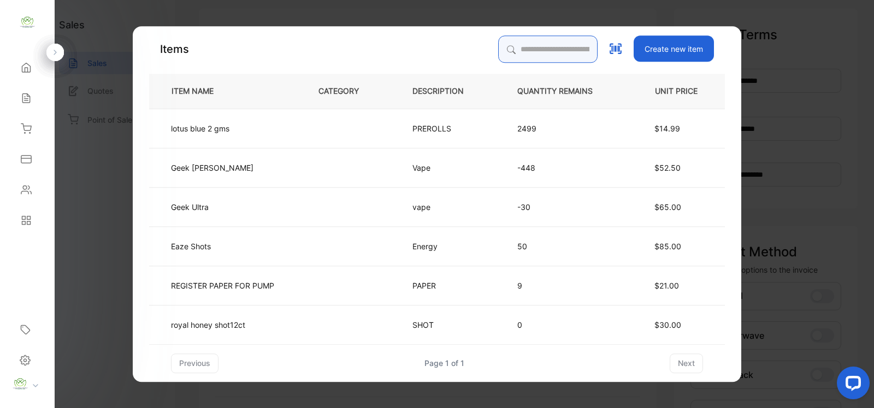
click at [507, 51] on input "search" at bounding box center [547, 48] width 99 height 27
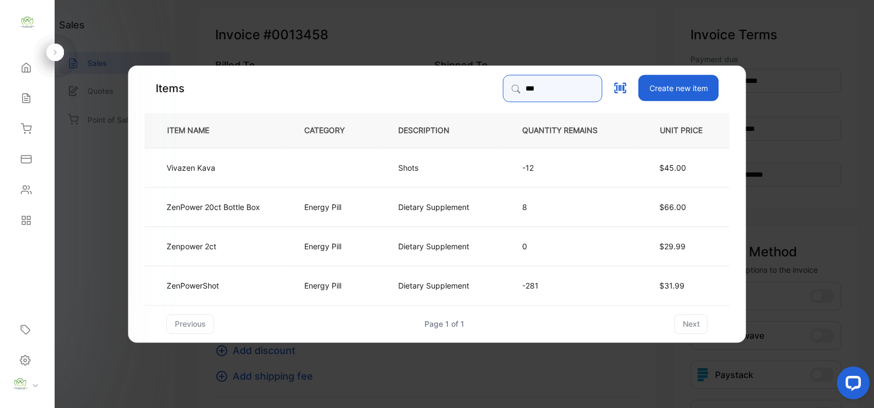
type input "***"
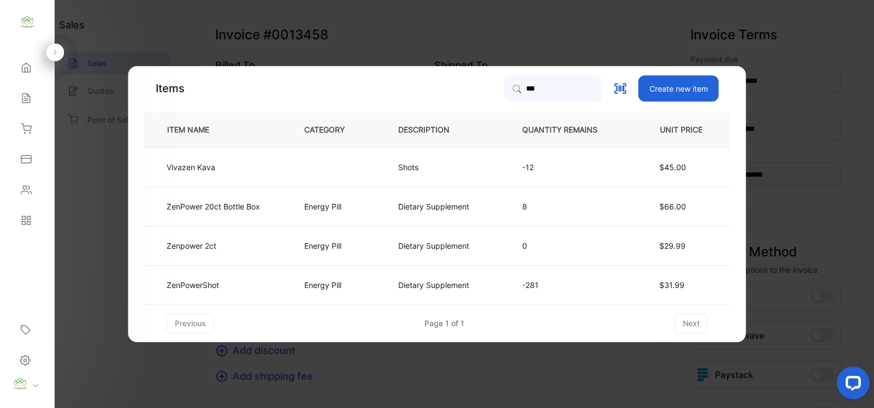
click at [258, 289] on td "ZenPowerShot" at bounding box center [215, 284] width 141 height 39
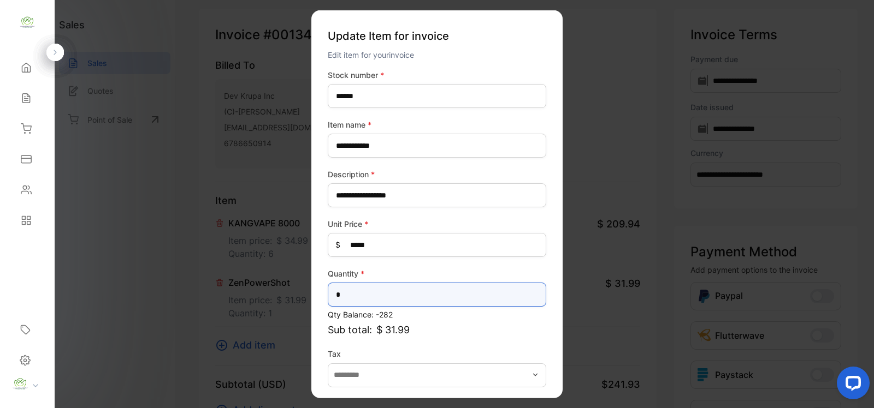
click at [341, 293] on input "*" at bounding box center [437, 295] width 218 height 24
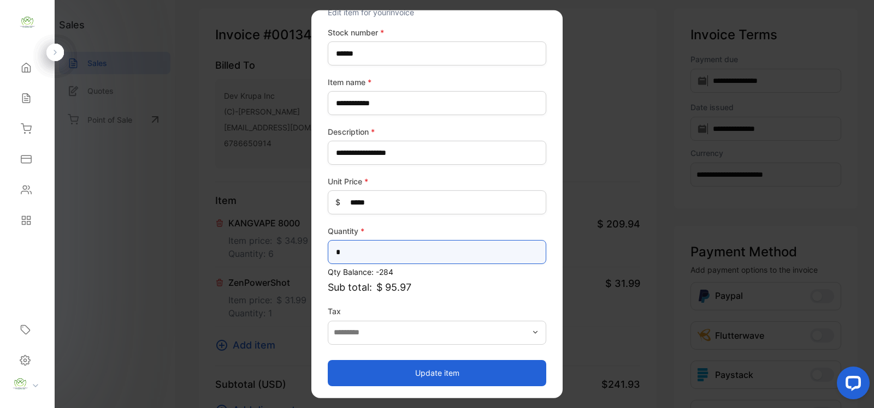
type input "*"
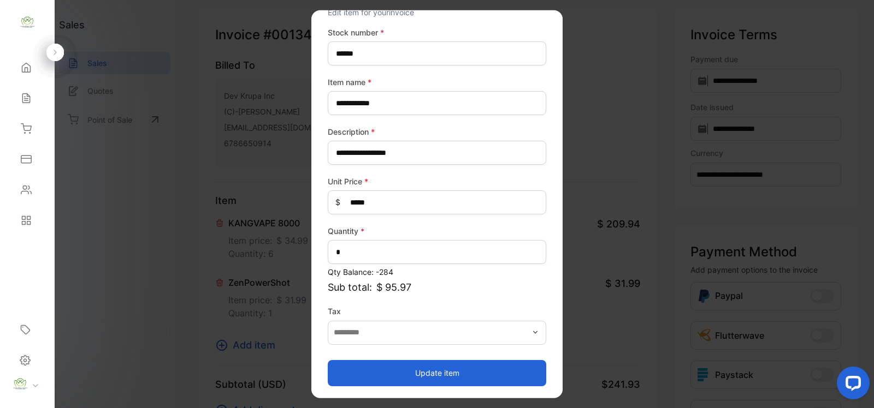
click at [440, 372] on button "Update item" at bounding box center [437, 373] width 218 height 26
